Goal: Information Seeking & Learning: Learn about a topic

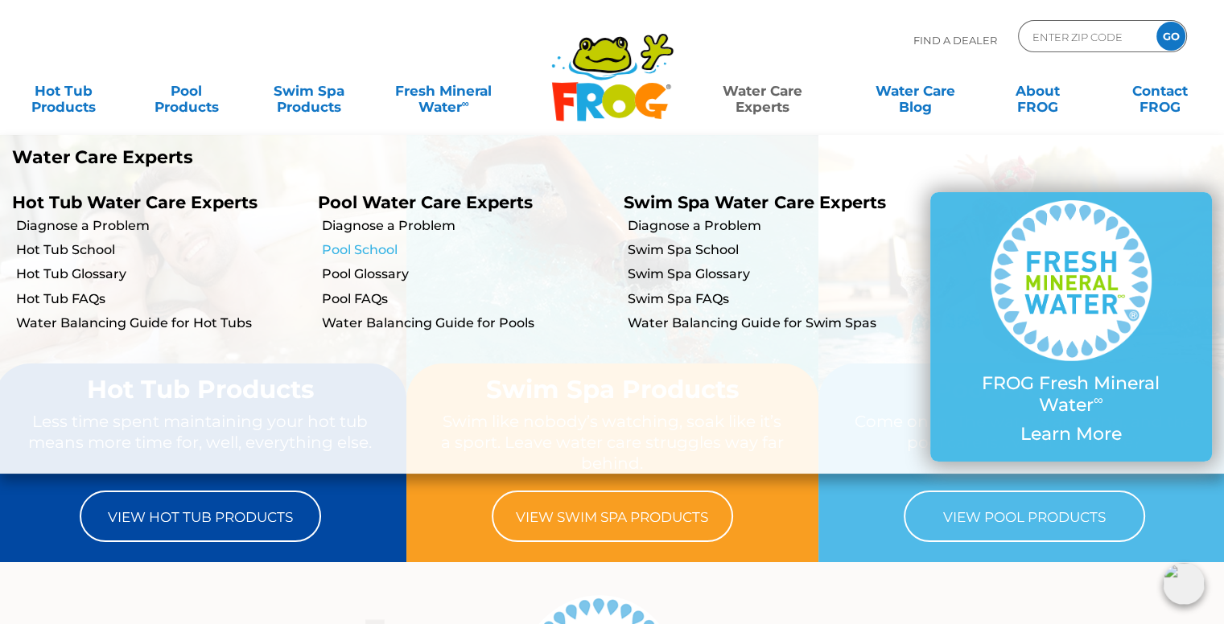
click at [381, 249] on link "Pool School" at bounding box center [467, 250] width 290 height 18
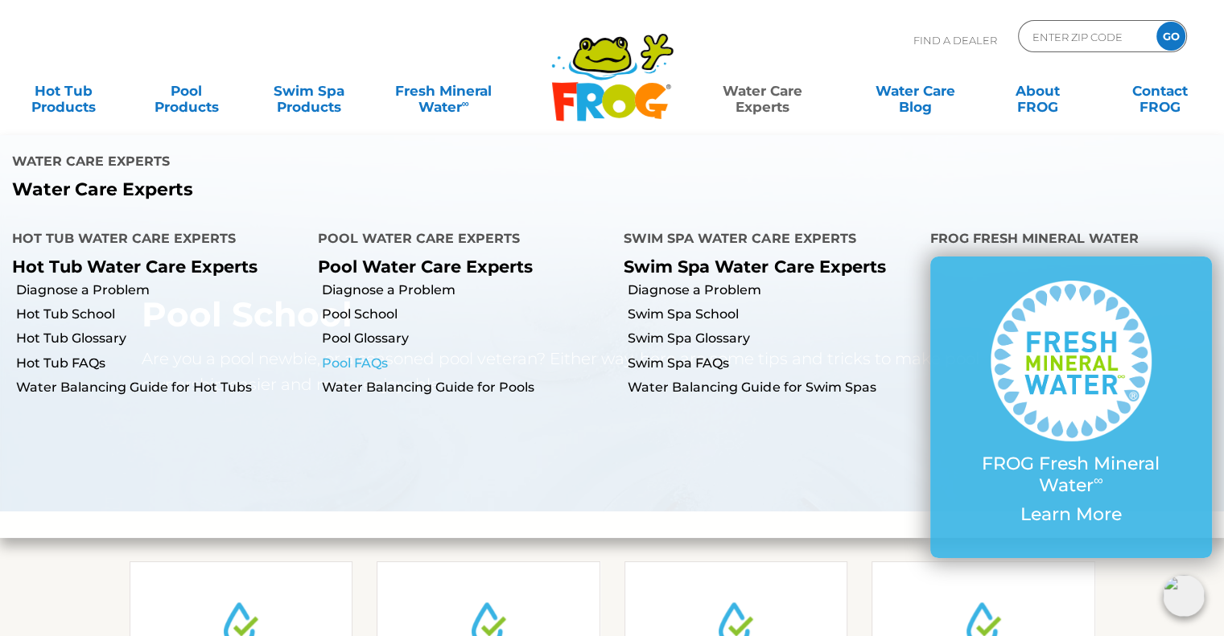
click at [377, 355] on link "Pool FAQs" at bounding box center [467, 364] width 290 height 18
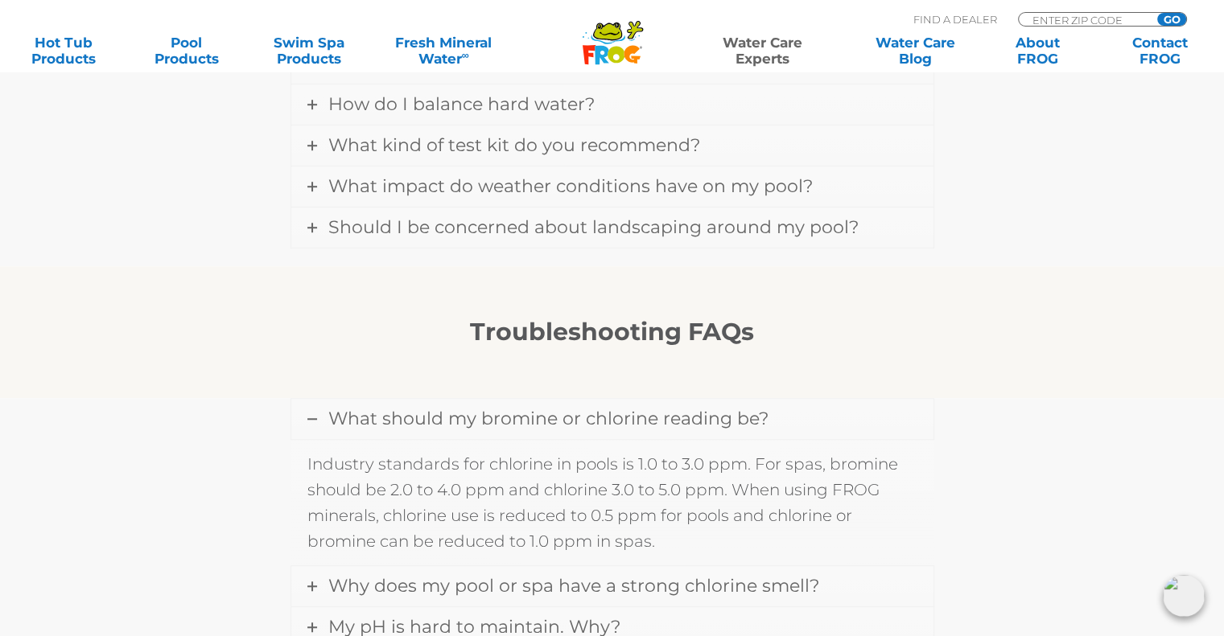
scroll to position [1242, 0]
click at [692, 186] on span "What impact do weather conditions have on my pool?" at bounding box center [570, 186] width 484 height 22
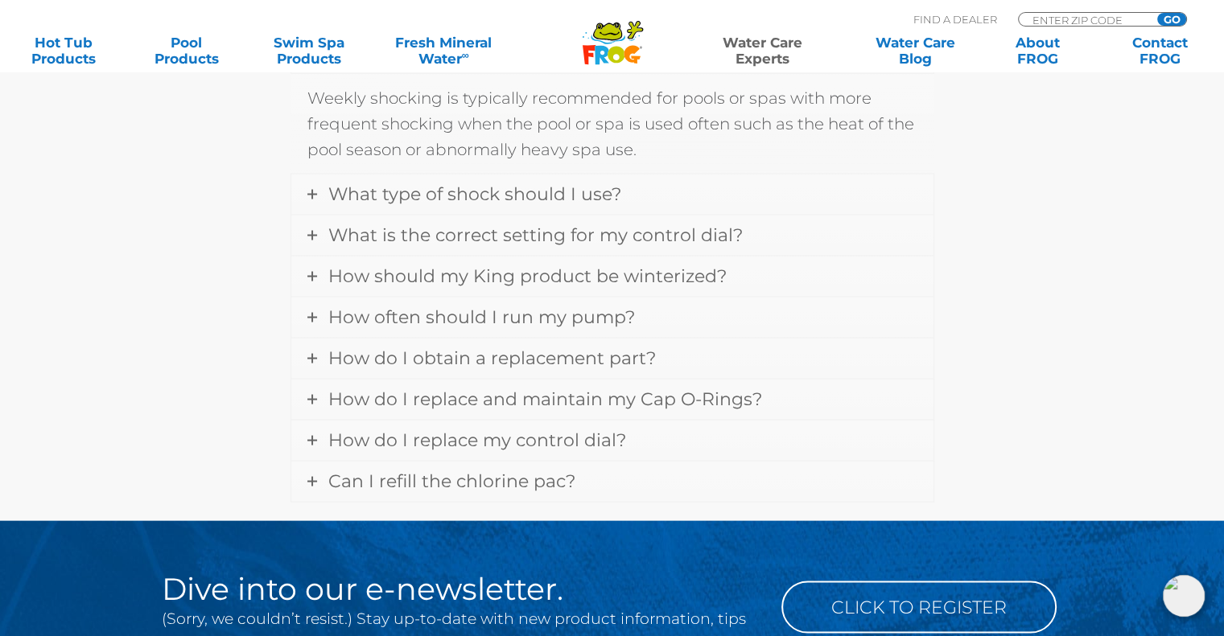
scroll to position [3039, 0]
click at [595, 305] on span "How often should I run my pump?" at bounding box center [481, 316] width 307 height 22
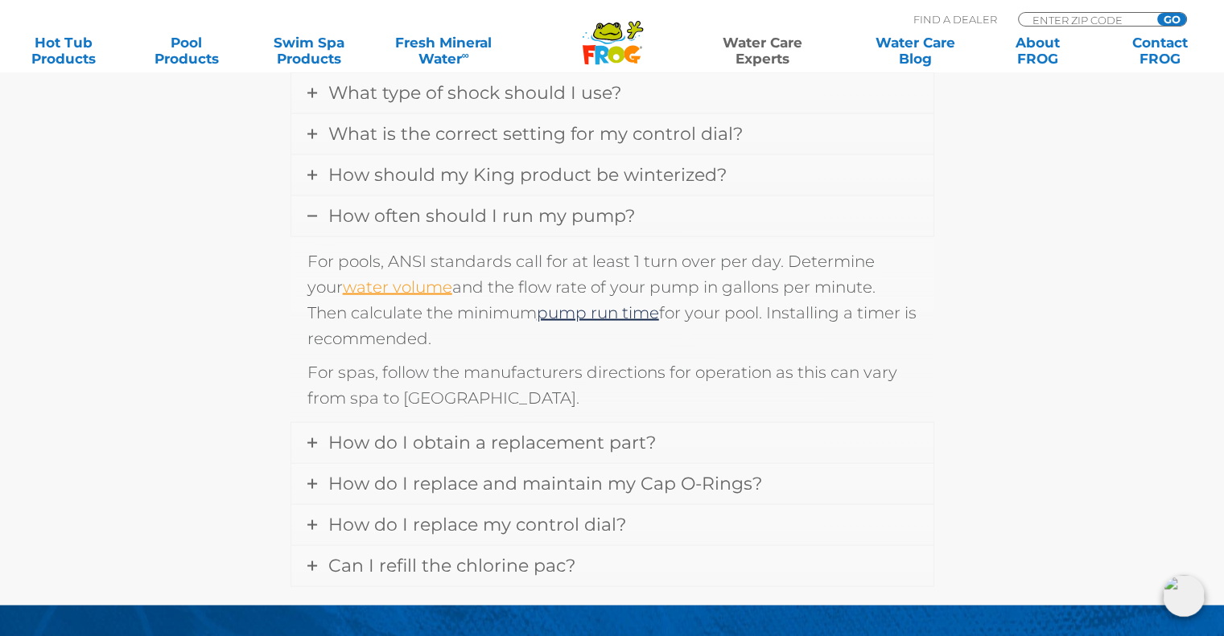
click at [386, 277] on link "water volume" at bounding box center [397, 286] width 109 height 19
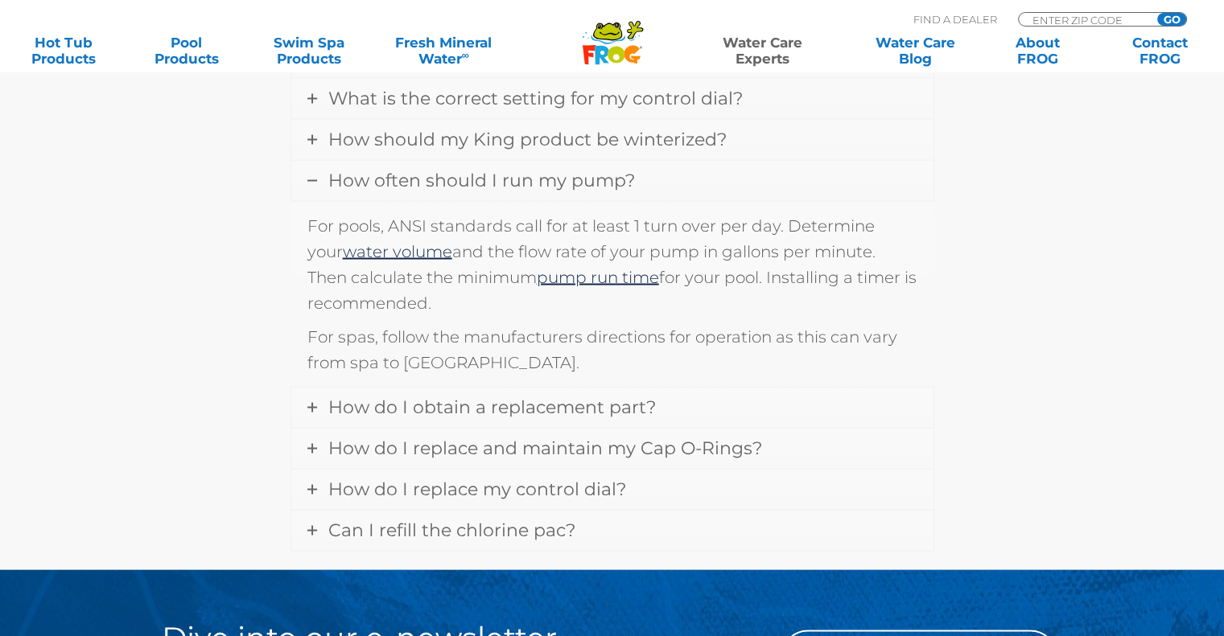
scroll to position [3039, 0]
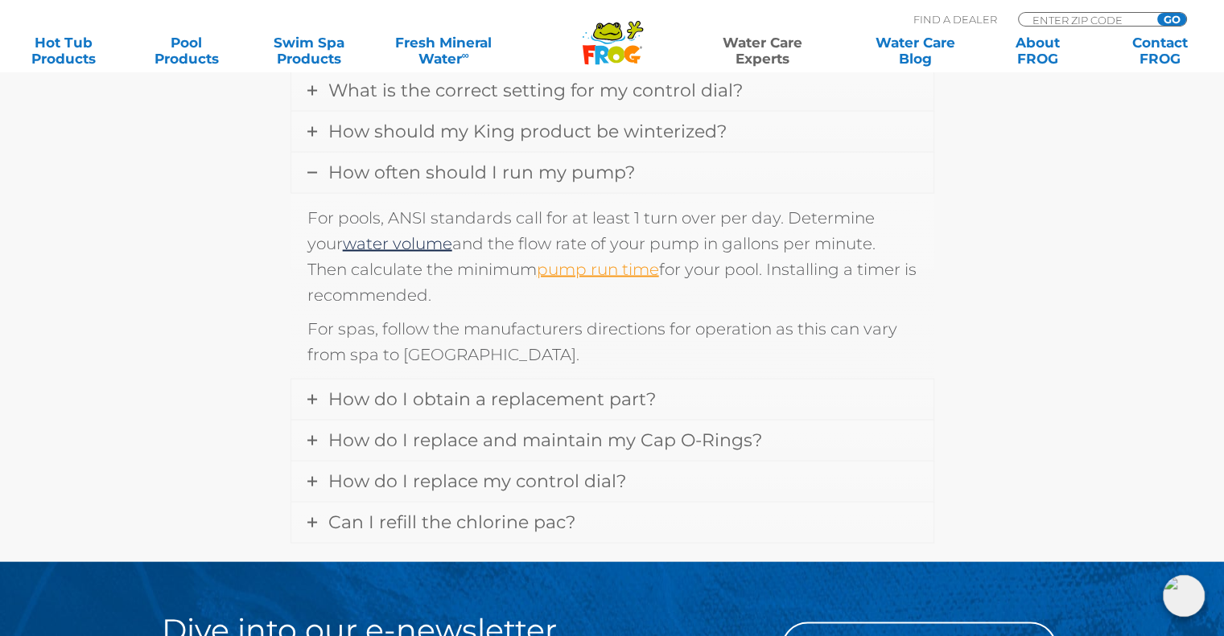
click at [537, 259] on link "pump run time" at bounding box center [598, 268] width 122 height 19
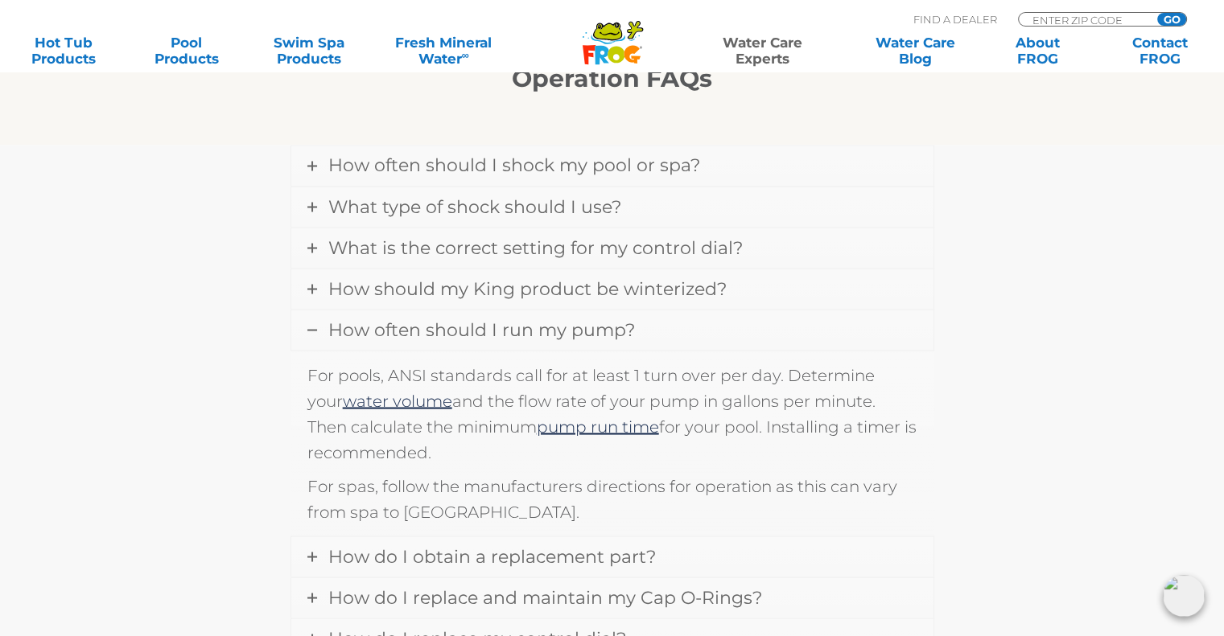
scroll to position [2877, 0]
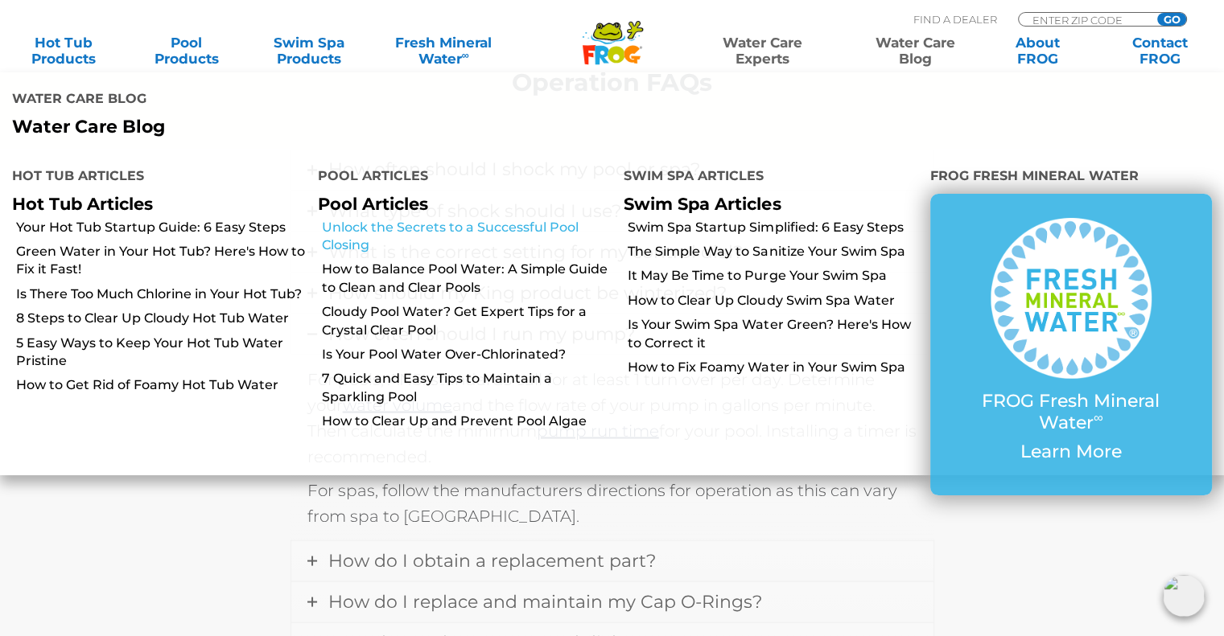
click at [398, 219] on link "Unlock the Secrets to a Successful Pool Closing" at bounding box center [467, 237] width 290 height 36
